Goal: Navigation & Orientation: Find specific page/section

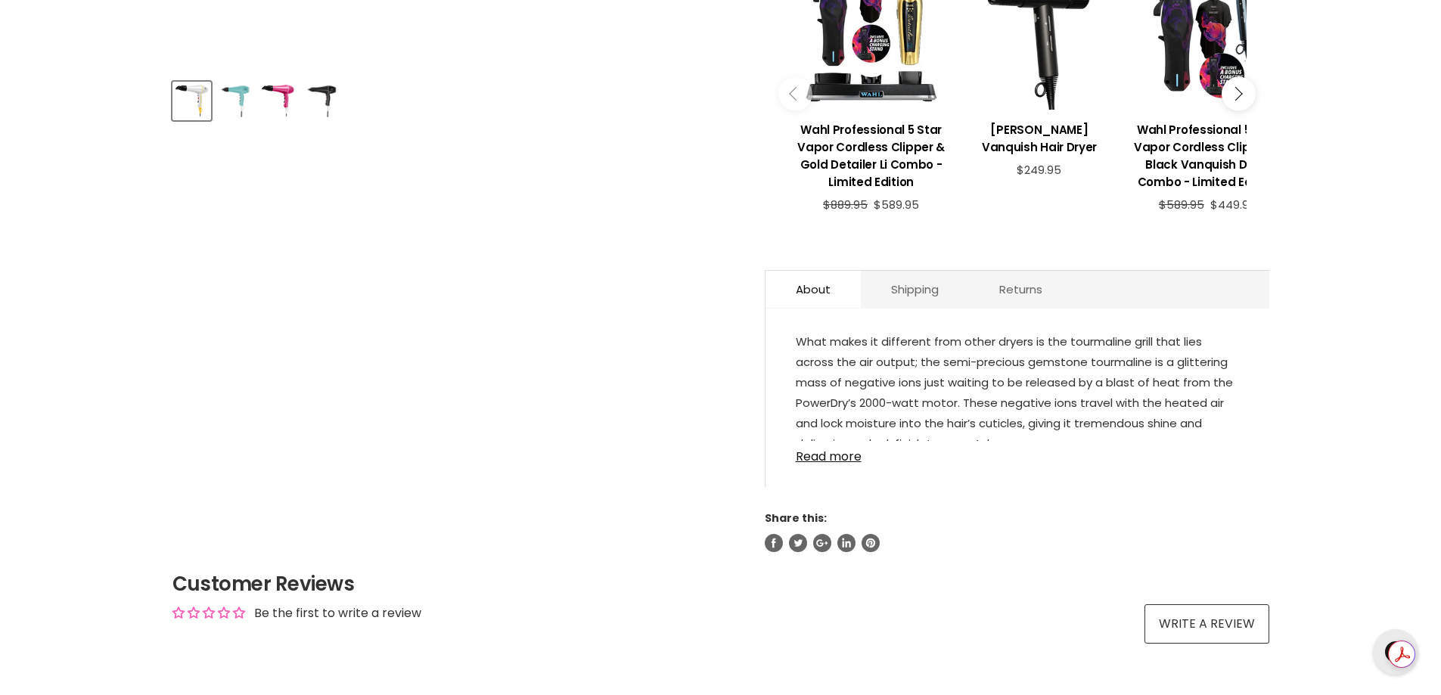
scroll to position [681, 0]
click at [821, 451] on link "Read more" at bounding box center [1017, 452] width 443 height 23
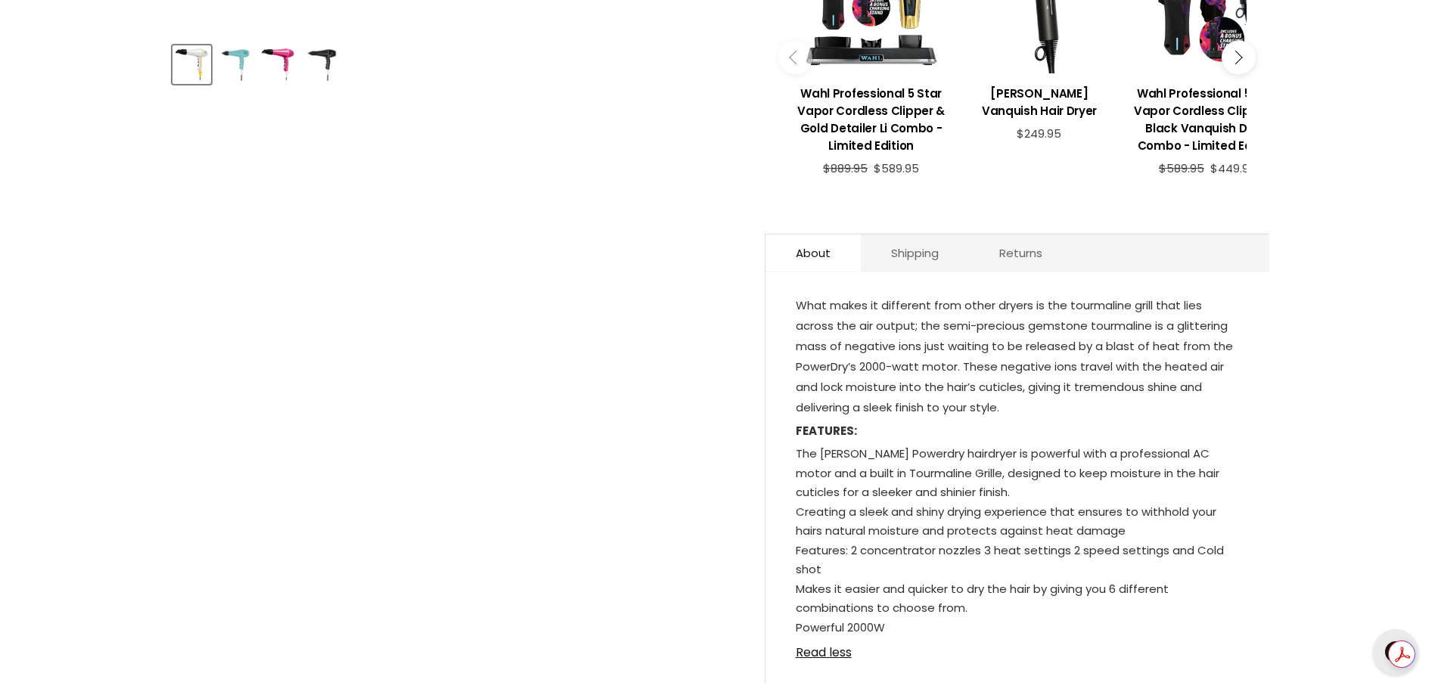
scroll to position [303, 0]
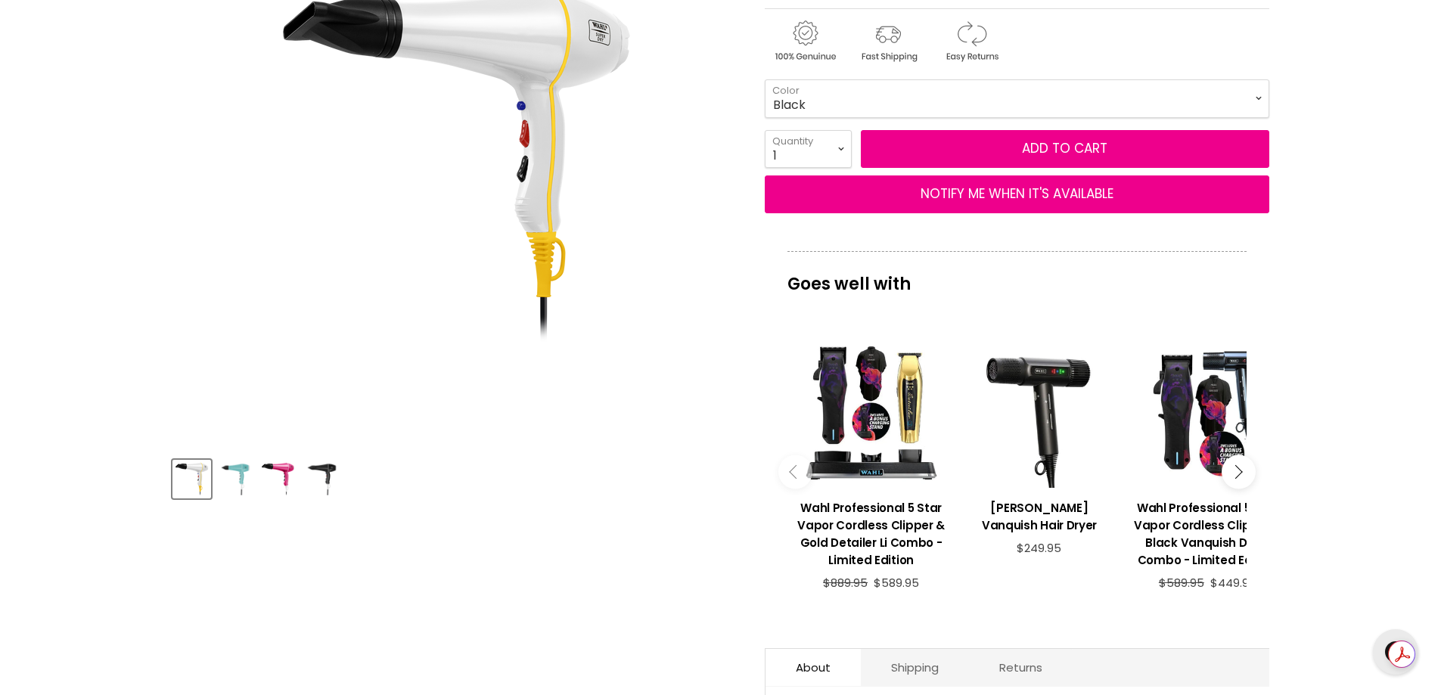
click at [1239, 471] on icon "Main content" at bounding box center [1236, 472] width 14 height 14
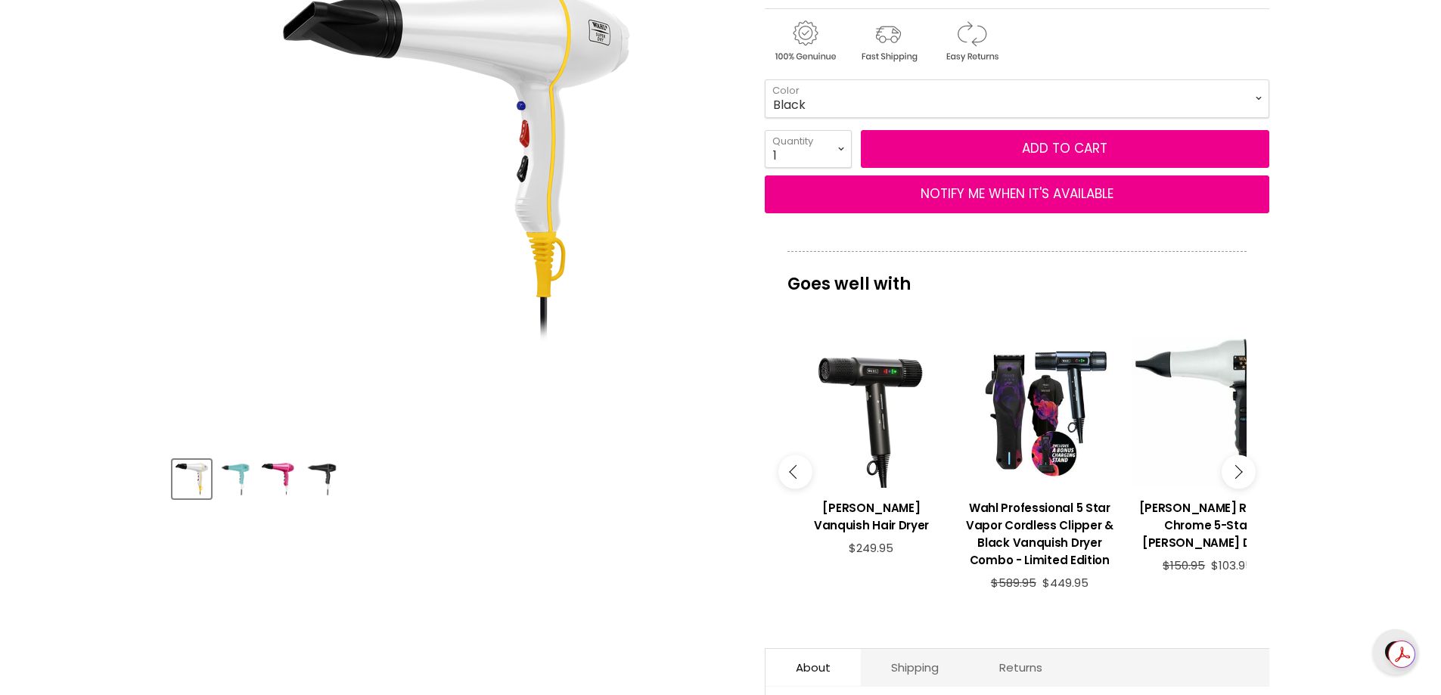
click at [1242, 472] on icon "Main content" at bounding box center [1236, 472] width 14 height 14
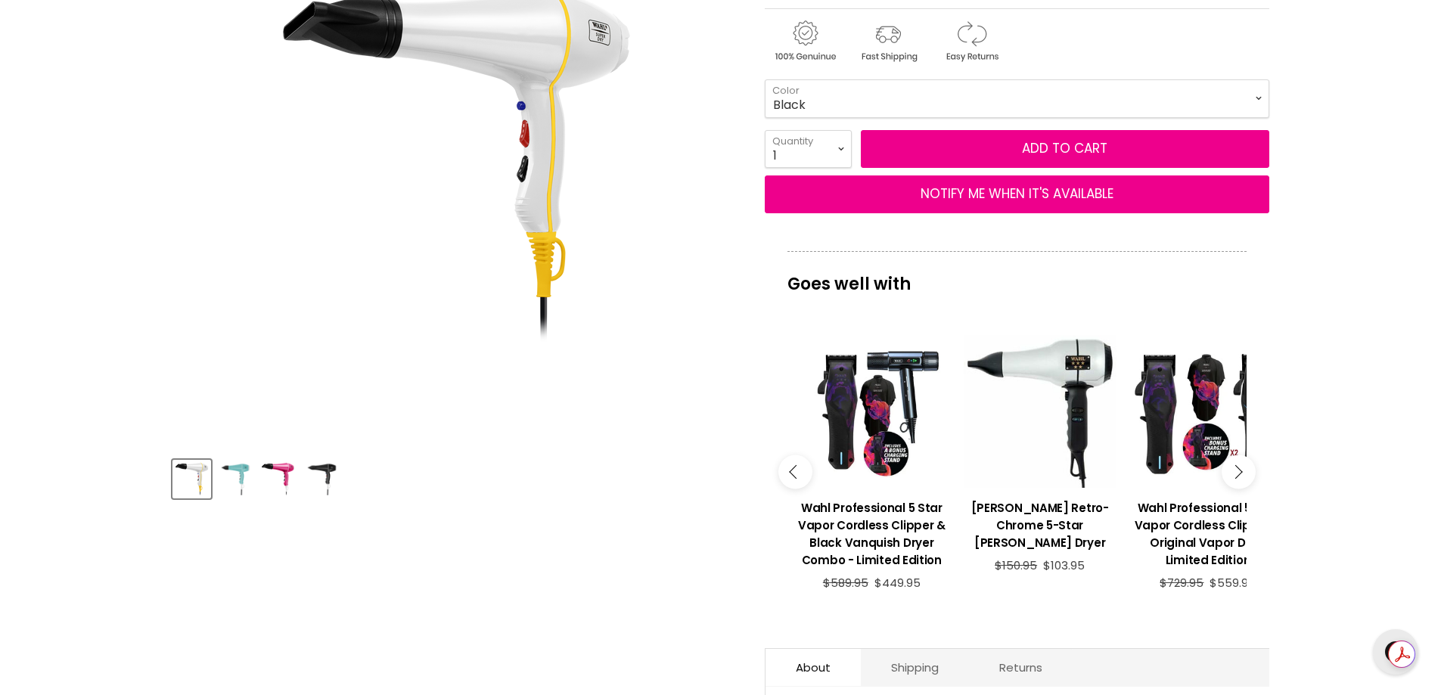
click at [1242, 472] on icon "Main content" at bounding box center [1236, 472] width 14 height 14
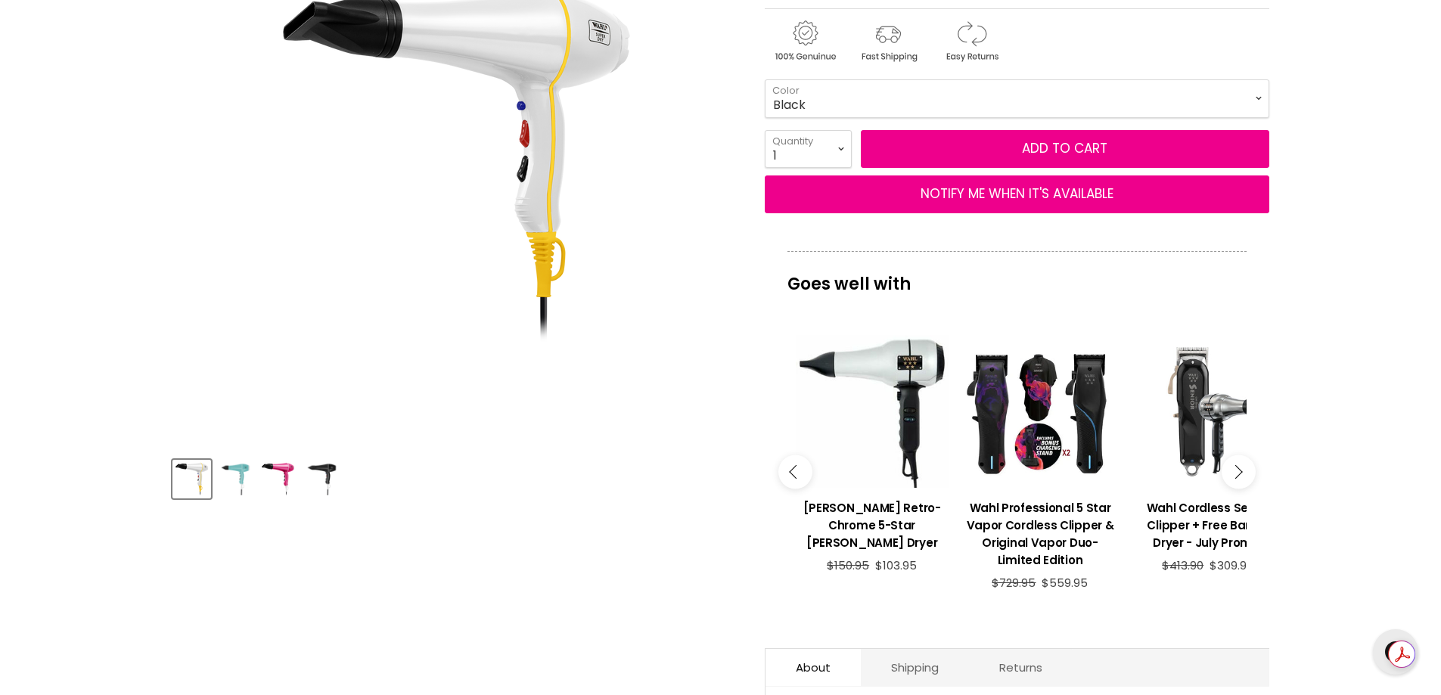
click at [1242, 472] on icon "Main content" at bounding box center [1236, 472] width 14 height 14
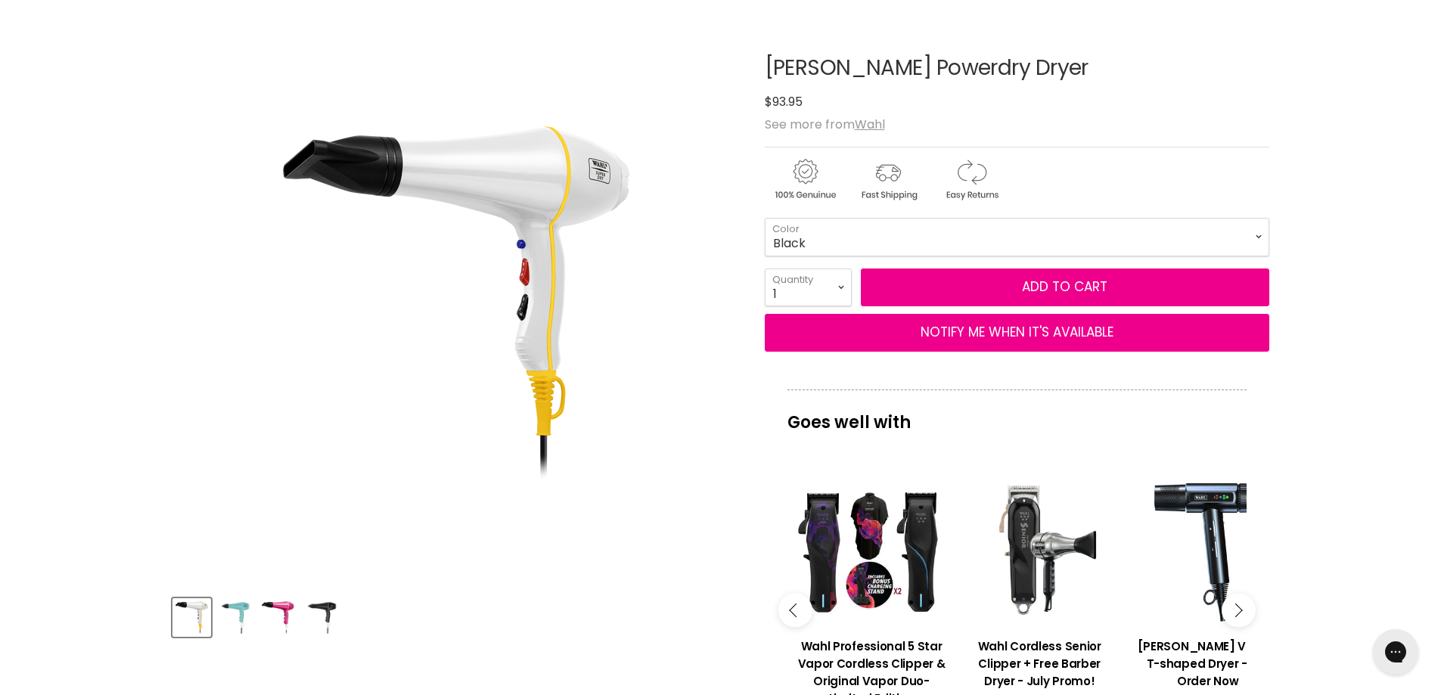
scroll to position [0, 0]
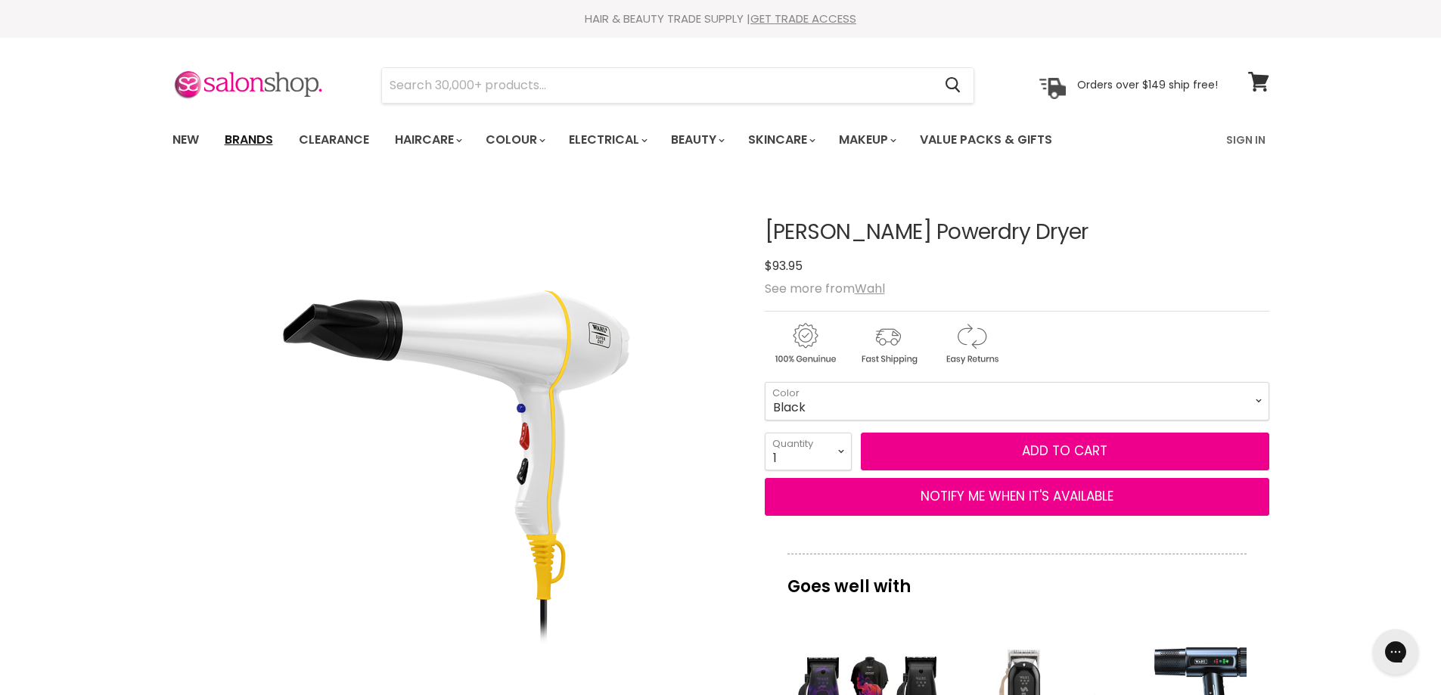
click at [245, 136] on link "Brands" at bounding box center [248, 140] width 71 height 32
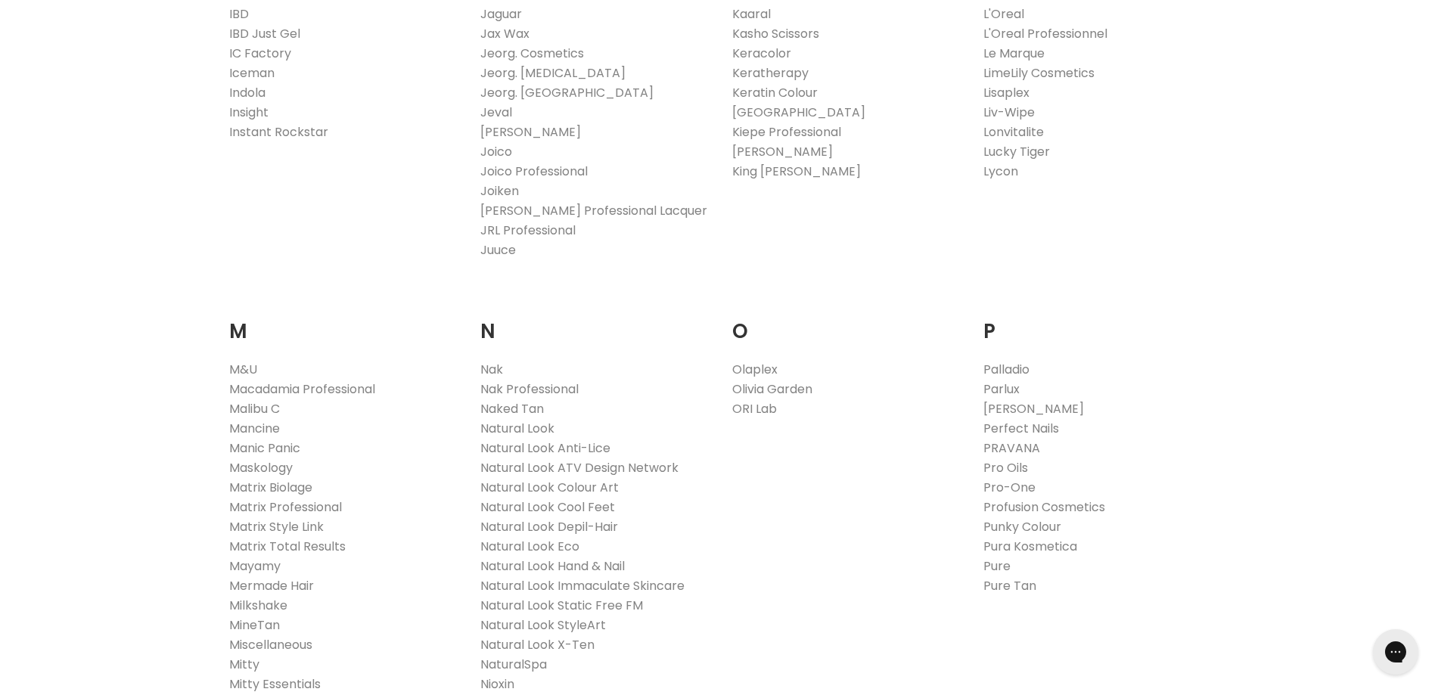
scroll to position [984, 0]
